Goal: Use online tool/utility: Utilize a website feature to perform a specific function

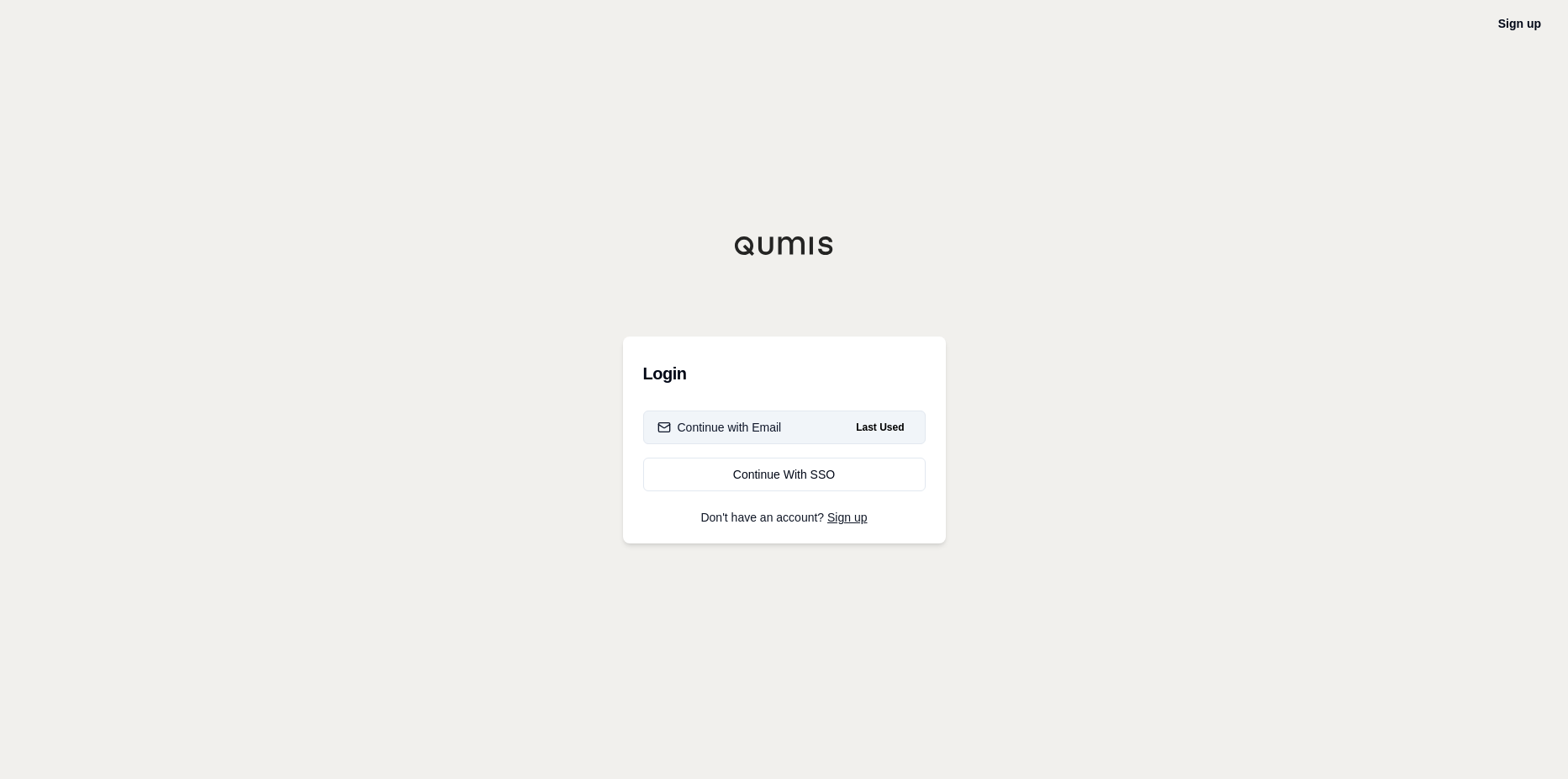
click at [780, 424] on div "Continue with Email" at bounding box center [719, 427] width 125 height 17
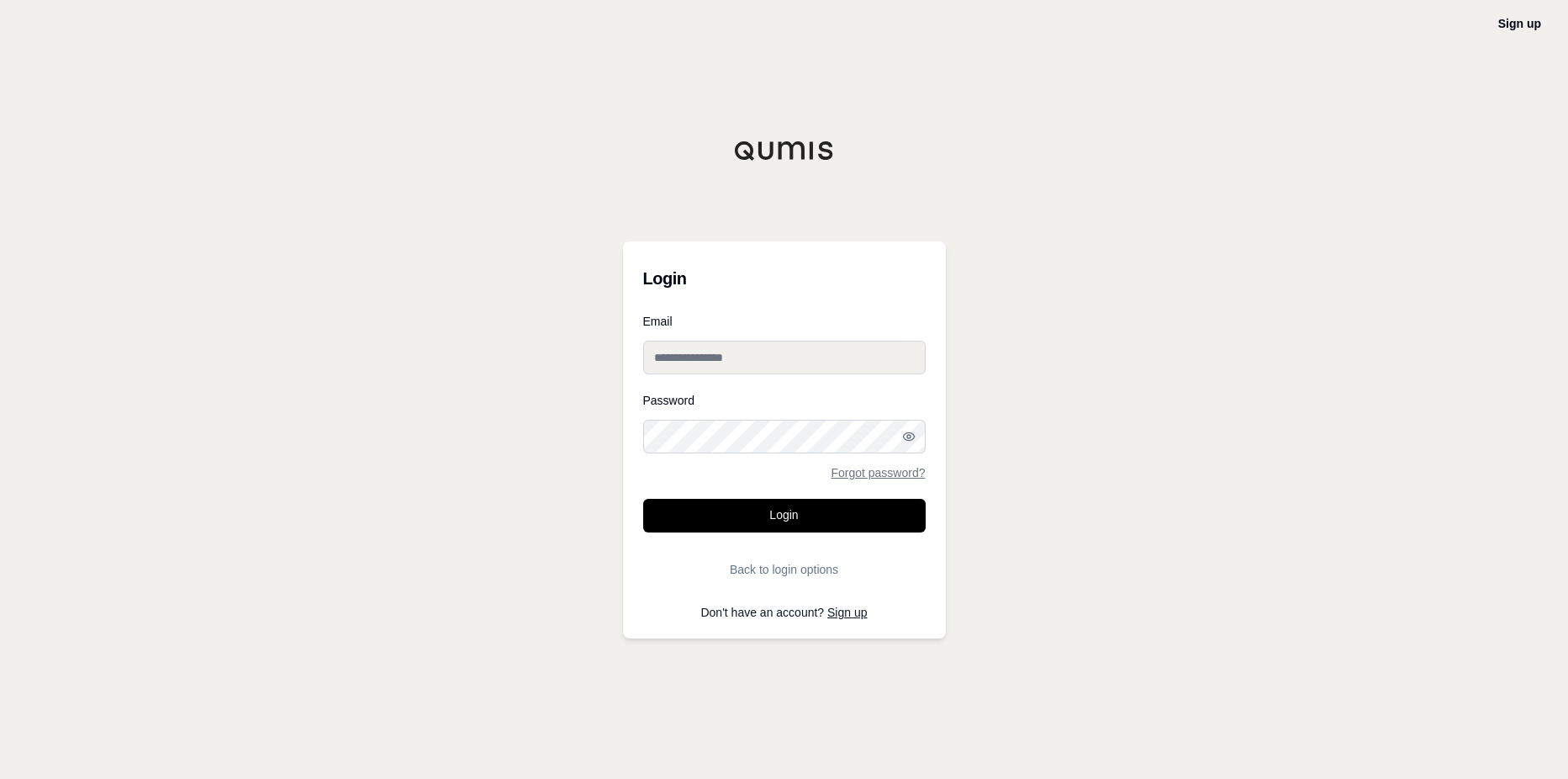
type input "**********"
click at [815, 515] on button "Login" at bounding box center [784, 515] width 282 height 33
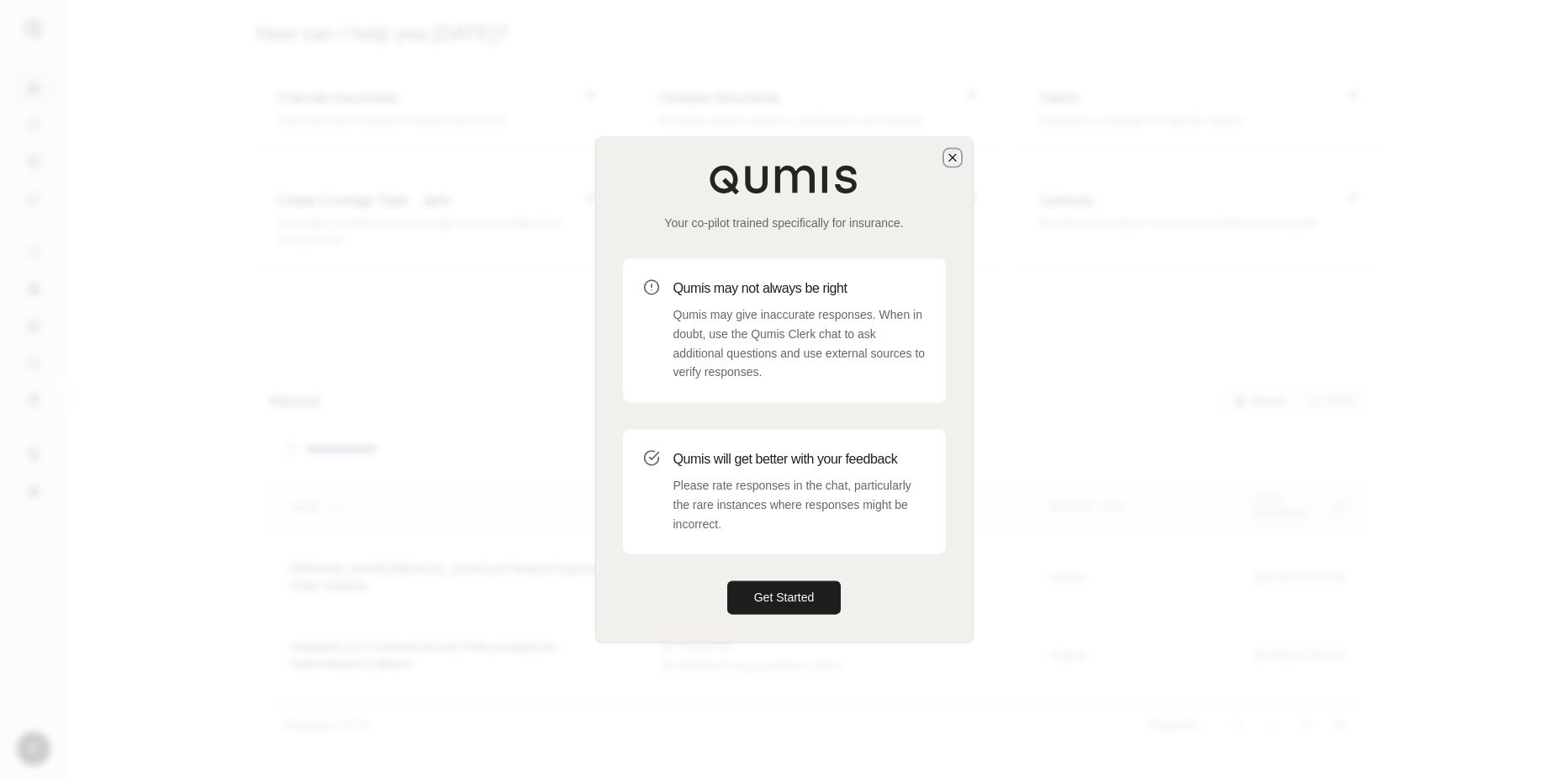
click at [955, 156] on icon "button" at bounding box center [952, 157] width 14 height 14
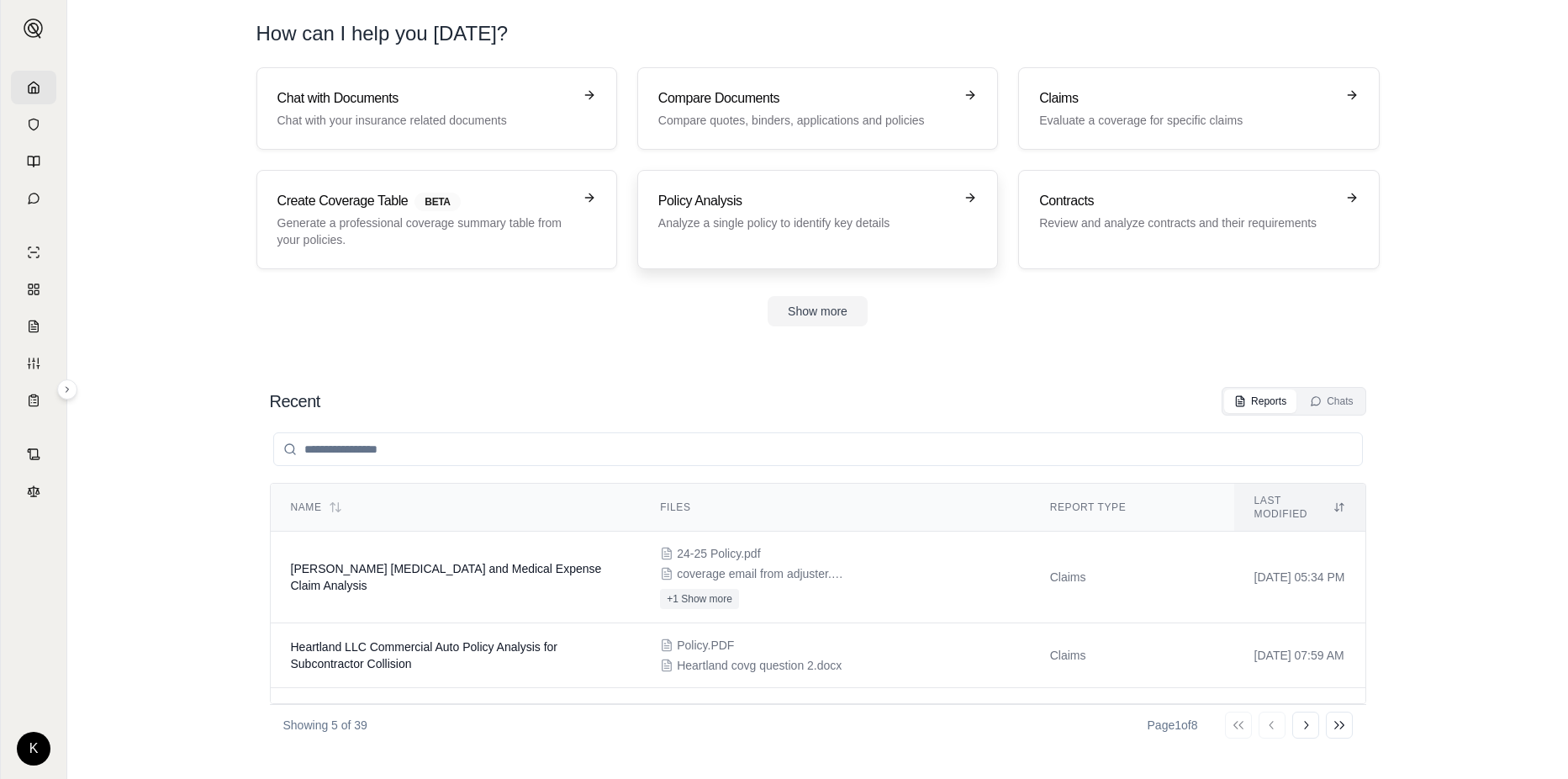
click at [714, 212] on div "Policy Analysis Analyze a single policy to identify key details" at bounding box center [805, 211] width 295 height 40
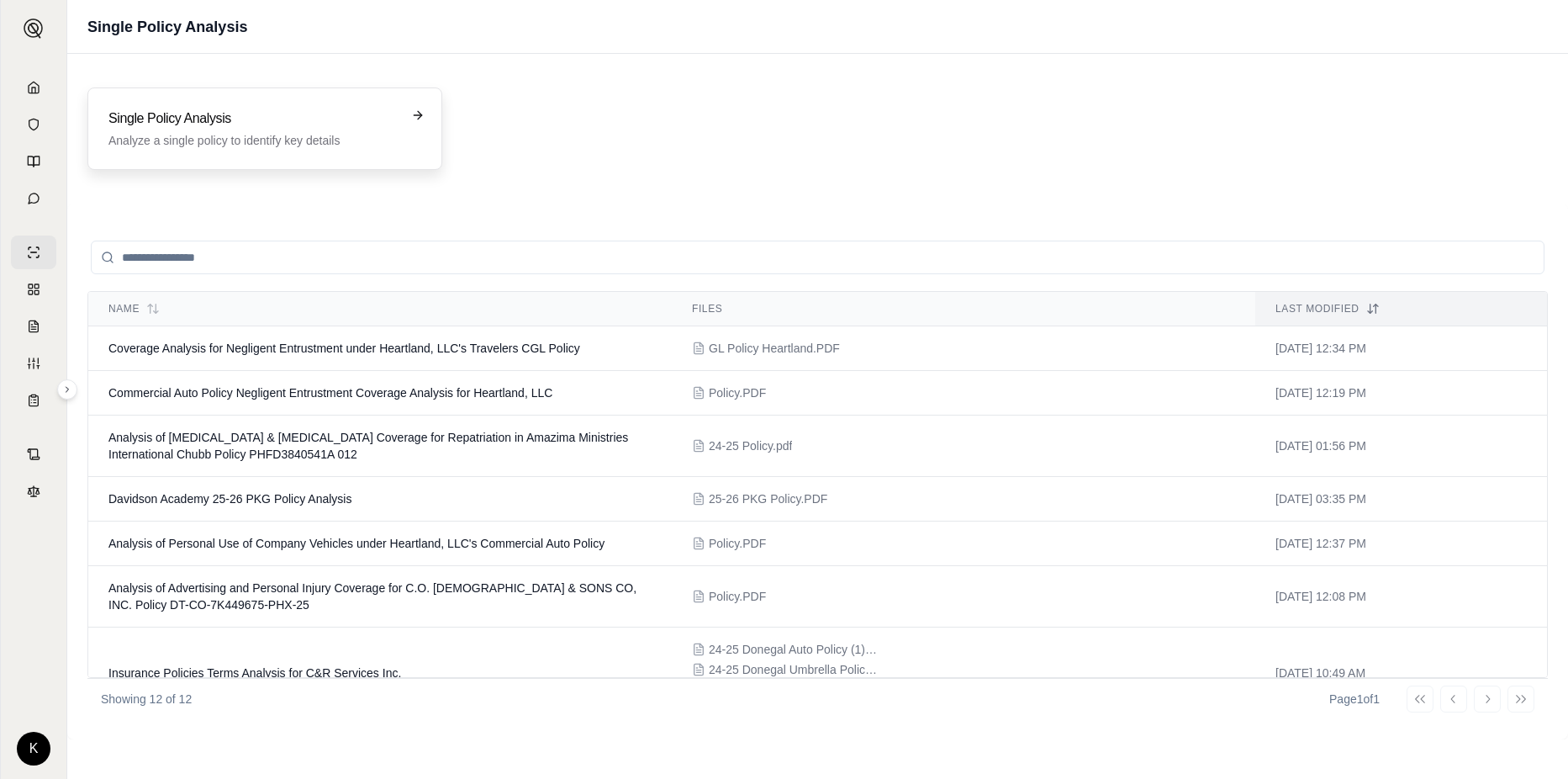
click at [246, 129] on div "Single Policy Analysis Analyze a single policy to identify key details" at bounding box center [253, 129] width 289 height 40
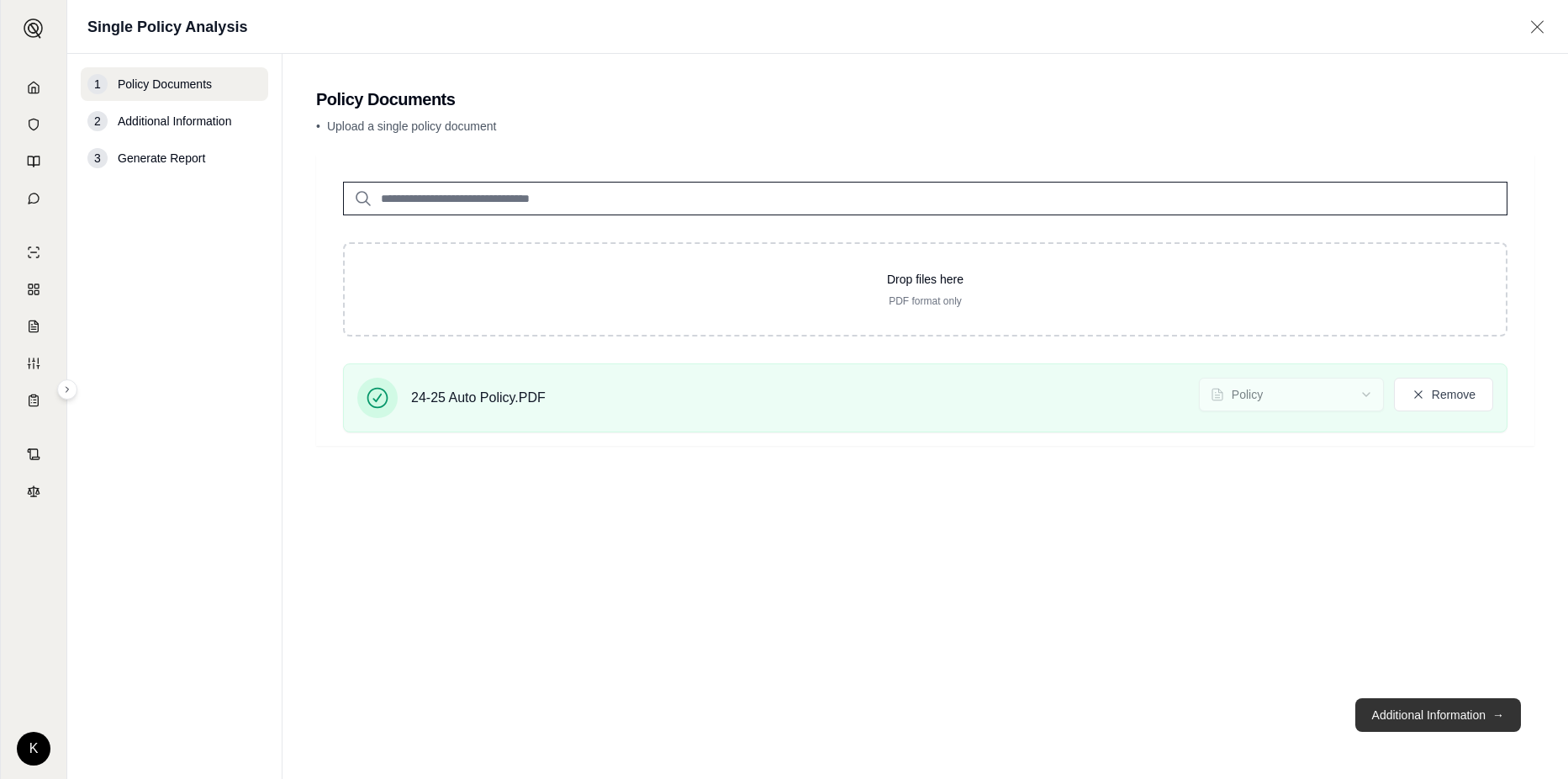
click at [1429, 716] on button "Additional Information →" at bounding box center [1438, 714] width 166 height 33
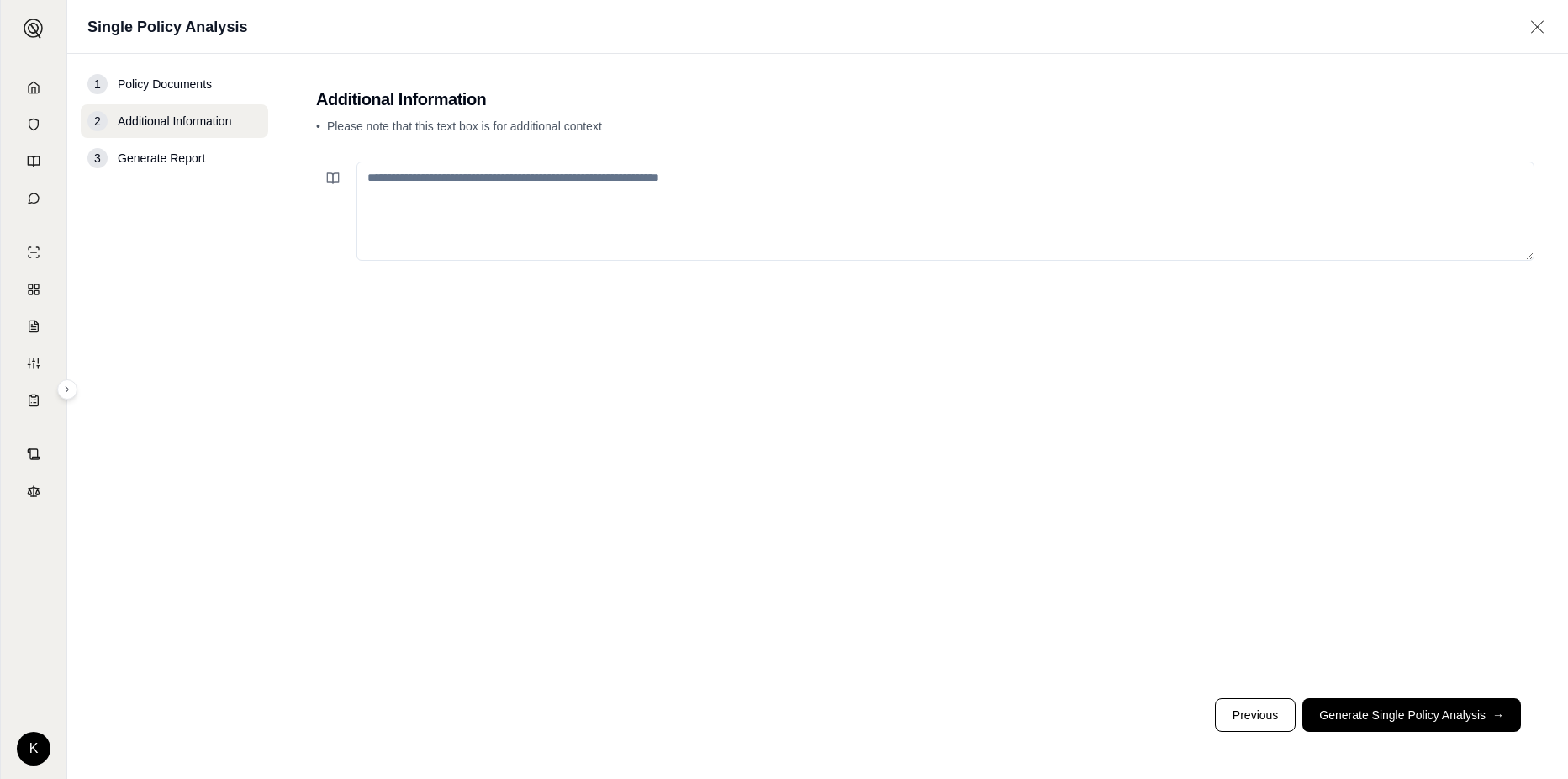
click at [787, 207] on textarea at bounding box center [944, 211] width 1178 height 99
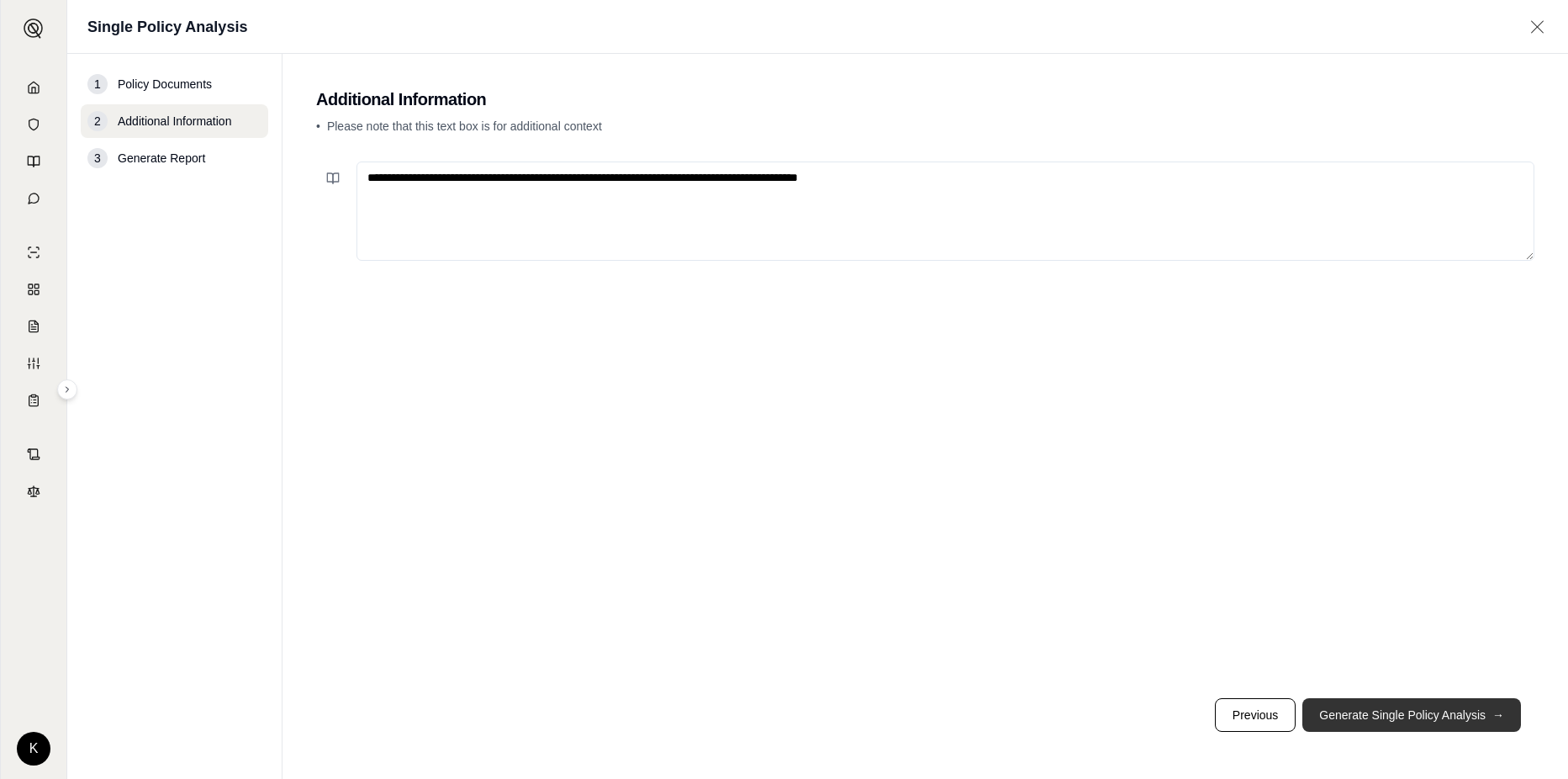
type textarea "**********"
click at [1394, 709] on button "Generate Single Policy Analysis →" at bounding box center [1411, 714] width 219 height 33
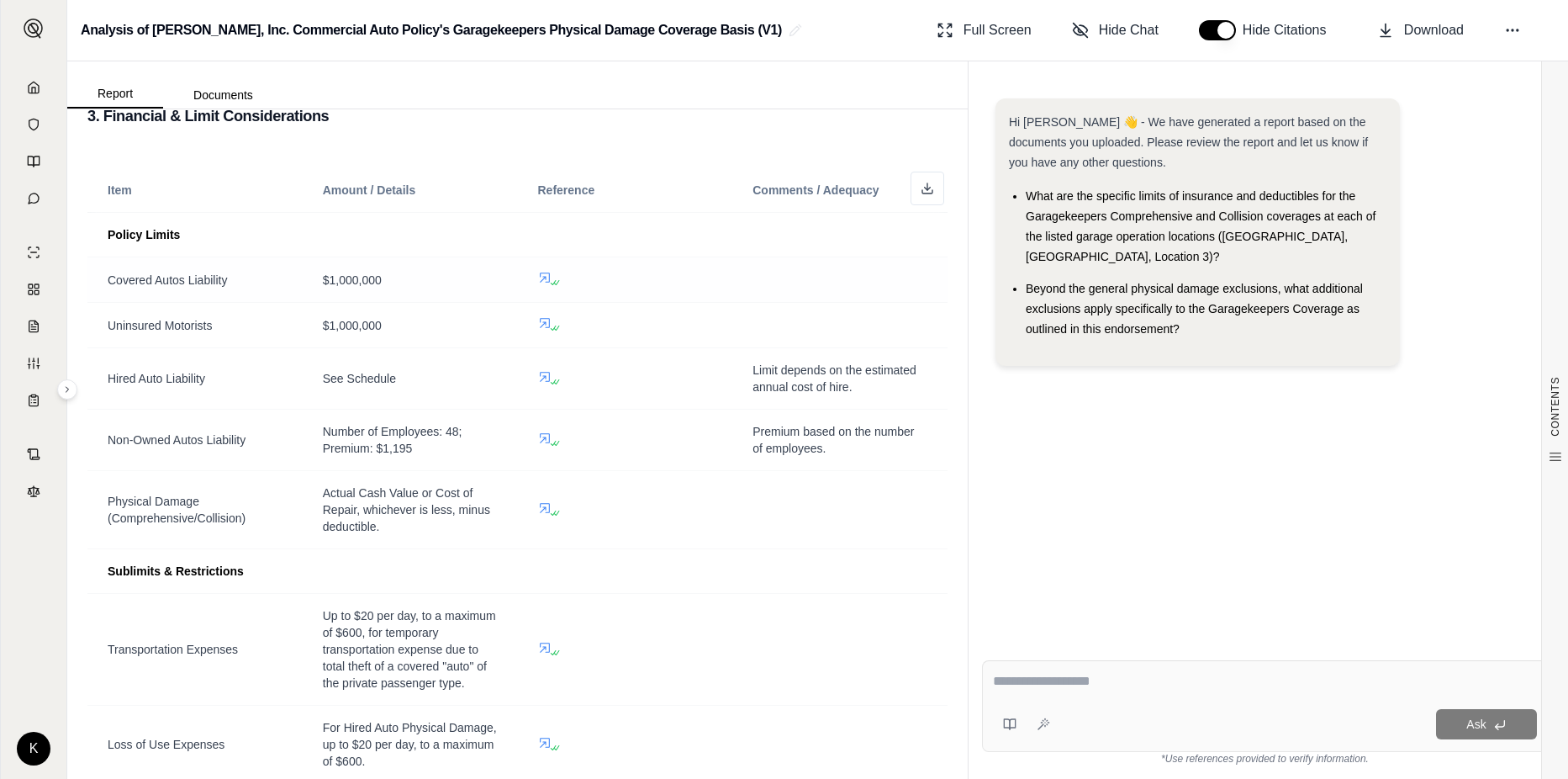
scroll to position [1177, 0]
